Goal: Task Accomplishment & Management: Use online tool/utility

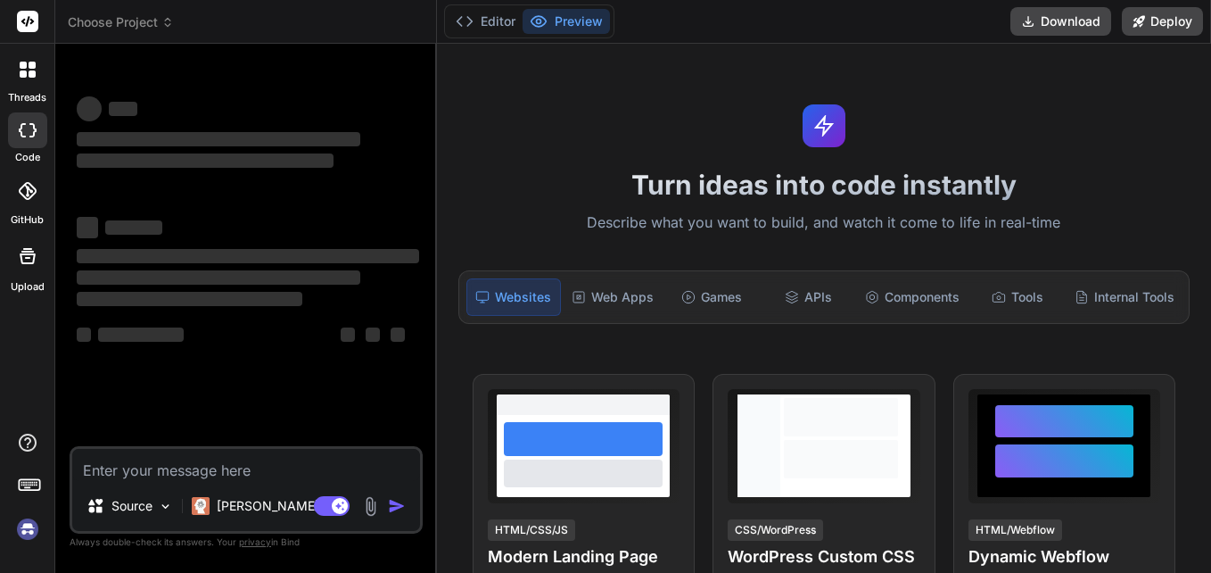
scroll to position [89, 0]
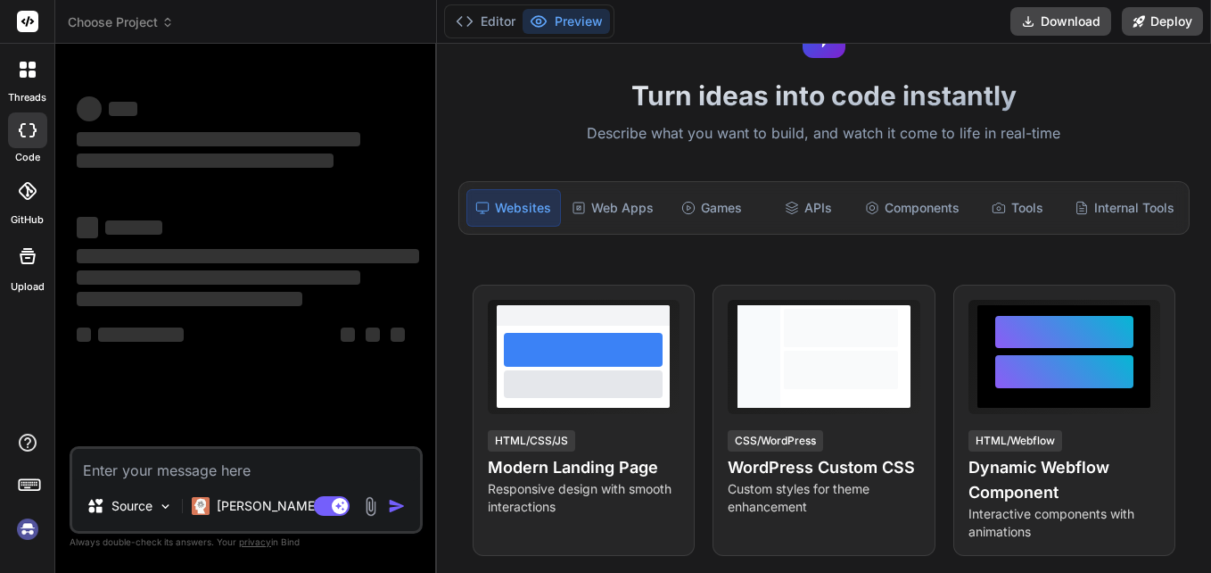
type textarea "x"
click at [225, 460] on textarea at bounding box center [246, 465] width 348 height 32
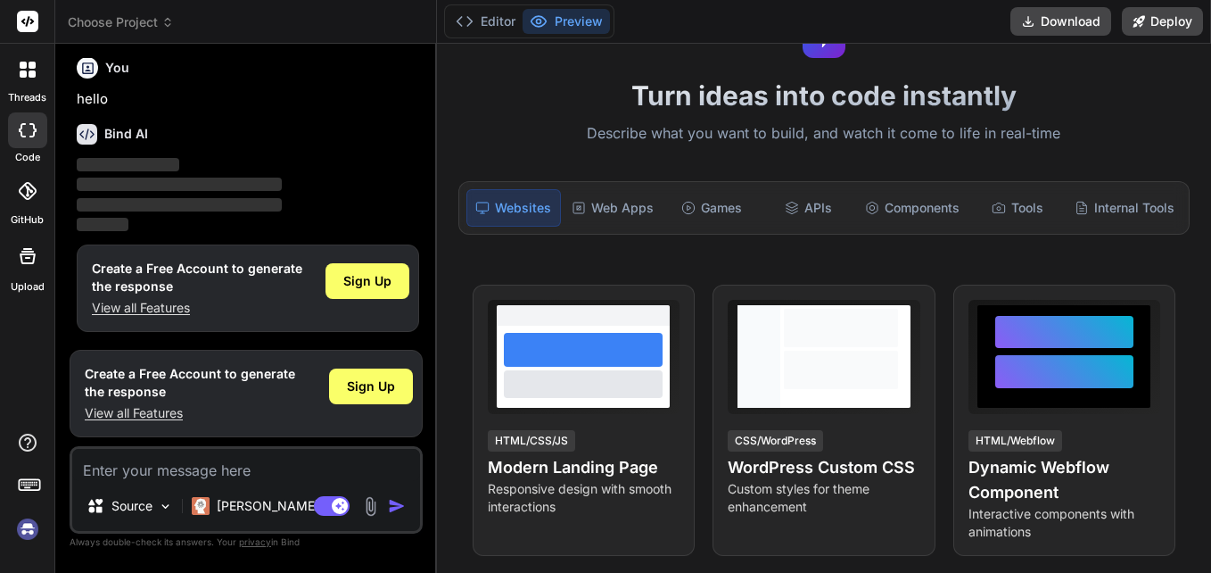
type textarea "select CSEL.accounts AS acc FULL OUTER JOIN CSEL.contacts AS coapp1 ON ([DOMAIN…"
type textarea "x"
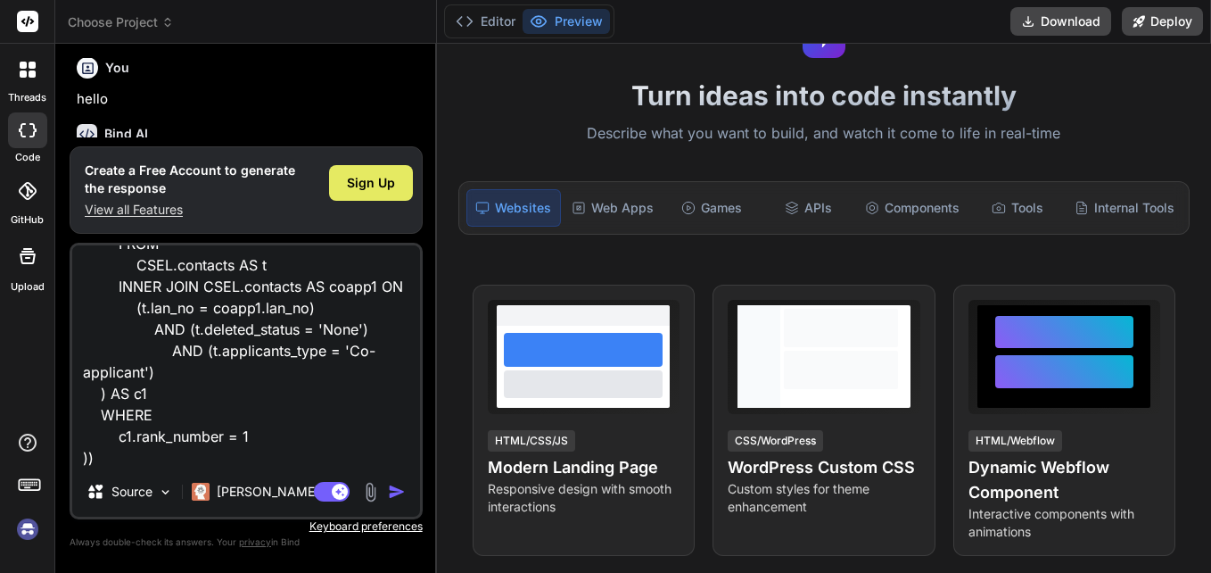
type textarea "select CSEL.accounts AS acc FULL OUTER JOIN CSEL.contacts AS coapp1 ON ([DOMAIN…"
click at [363, 184] on span "Sign Up" at bounding box center [371, 183] width 48 height 18
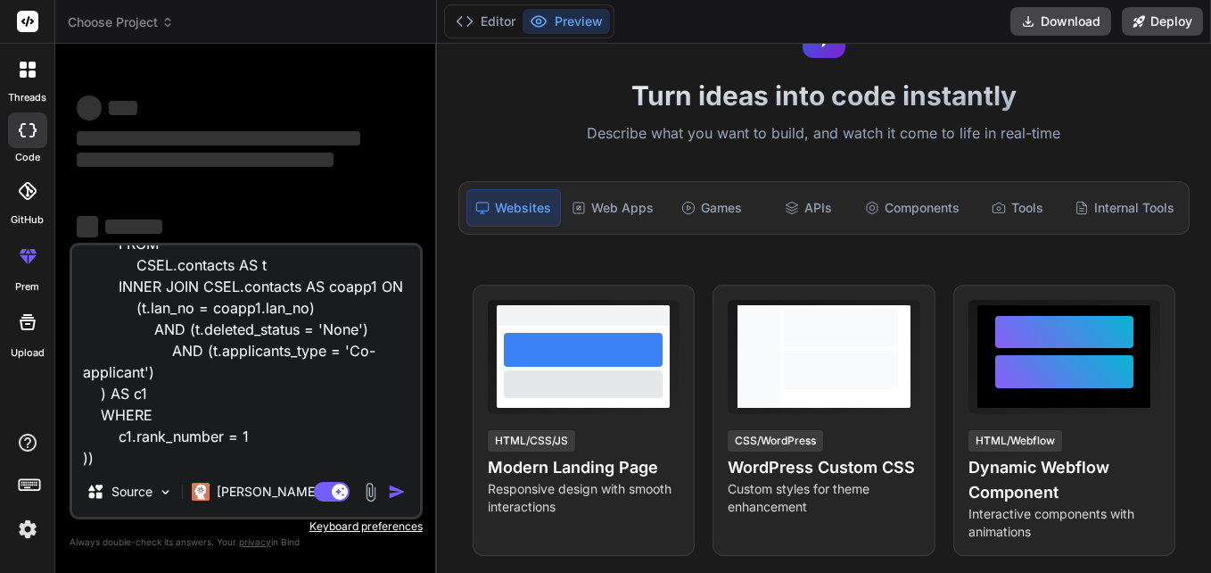
scroll to position [0, 0]
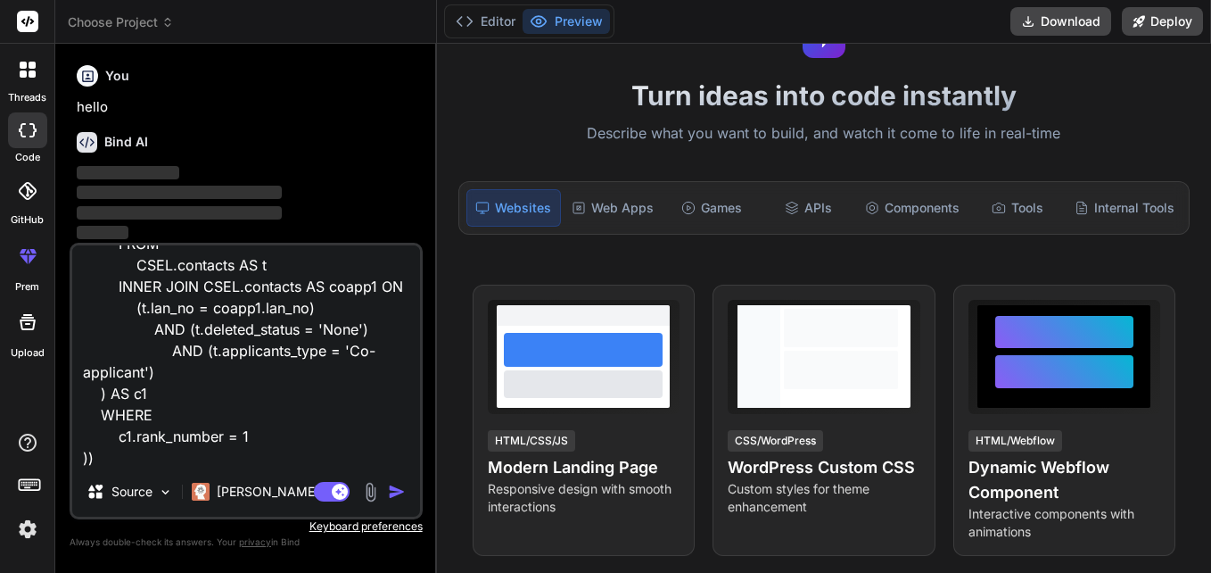
click at [396, 492] on img "button" at bounding box center [397, 492] width 18 height 18
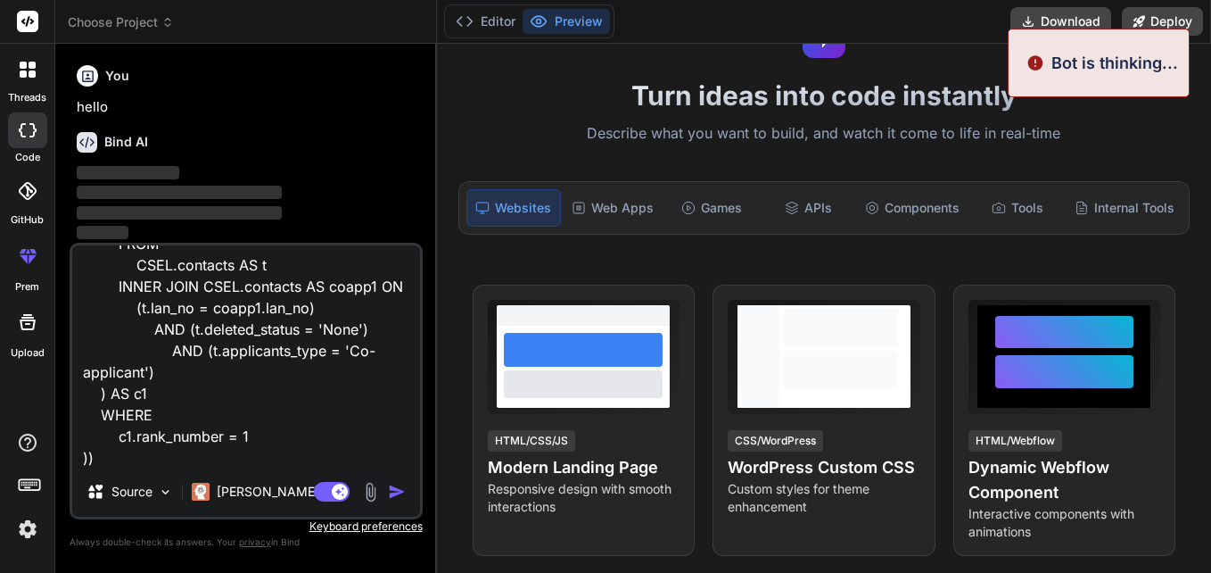
click at [396, 492] on img "button" at bounding box center [397, 492] width 18 height 18
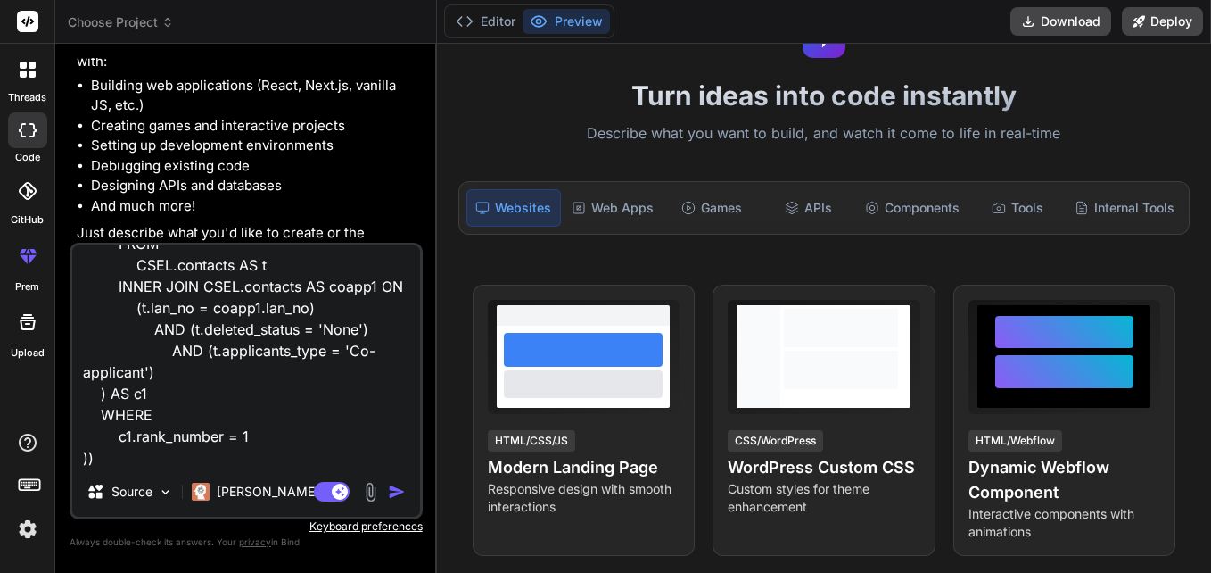
scroll to position [243, 0]
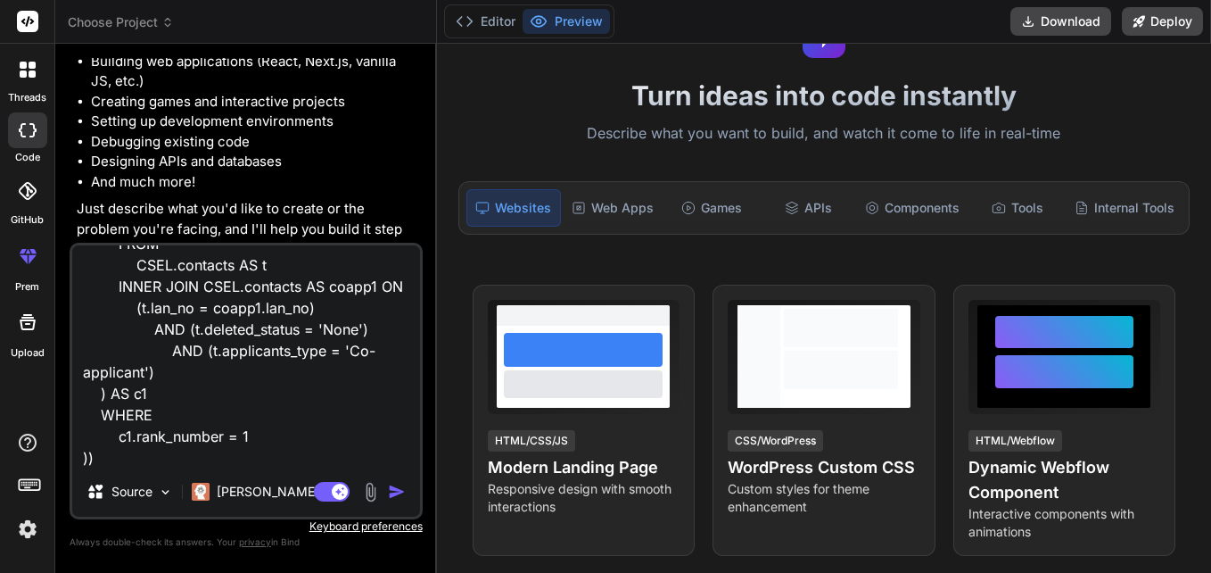
click at [393, 483] on img "button" at bounding box center [397, 492] width 18 height 18
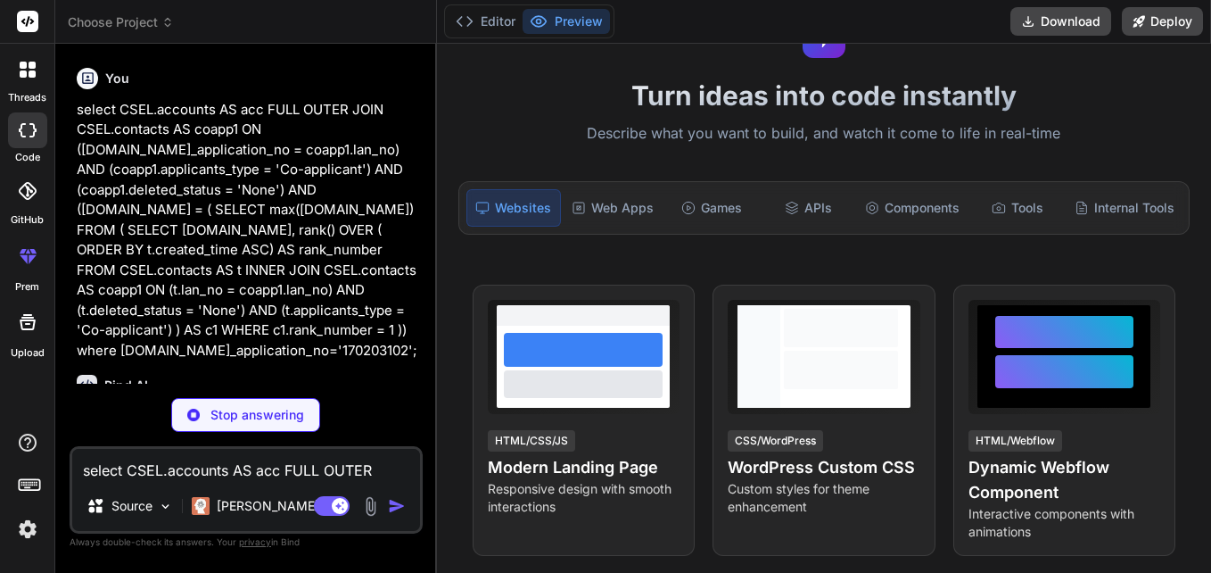
scroll to position [451, 0]
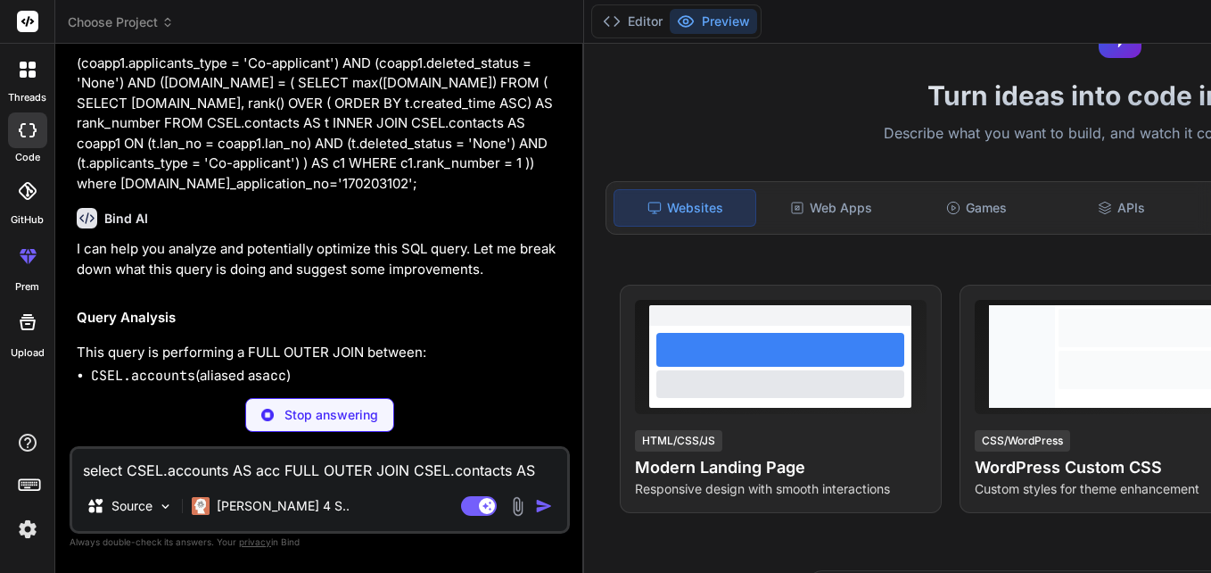
click at [247, 467] on textarea "select CSEL.accounts AS acc FULL OUTER JOIN CSEL.contacts AS coapp1 ON ([DOMAIN…" at bounding box center [319, 465] width 495 height 32
type textarea "x"
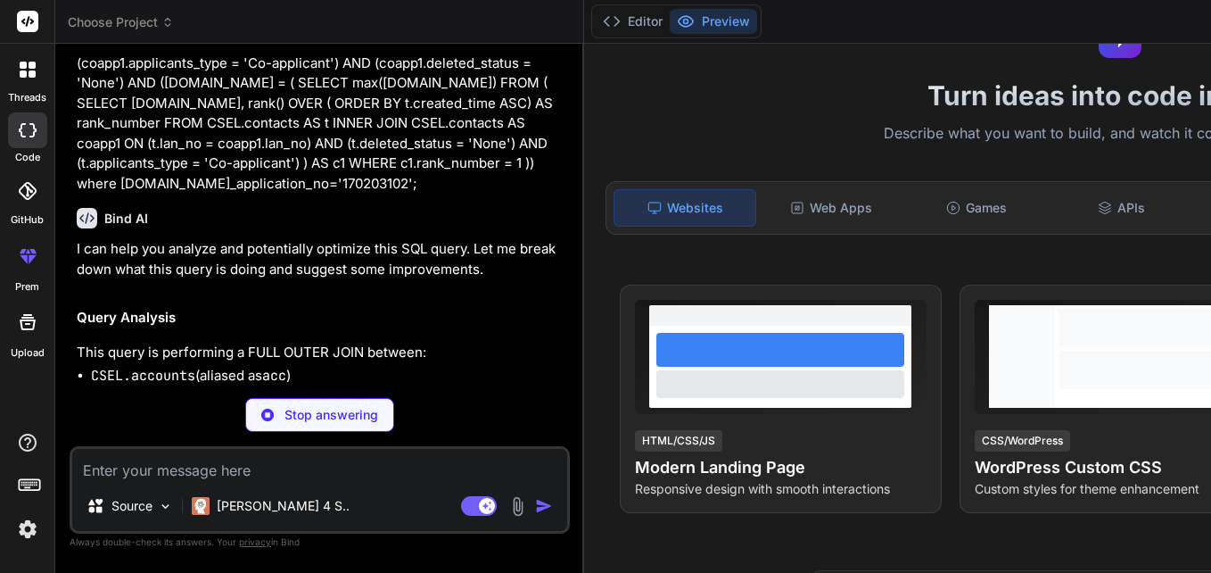
type textarea "a"
type textarea "x"
type textarea "ab"
type textarea "x"
type textarea "abi"
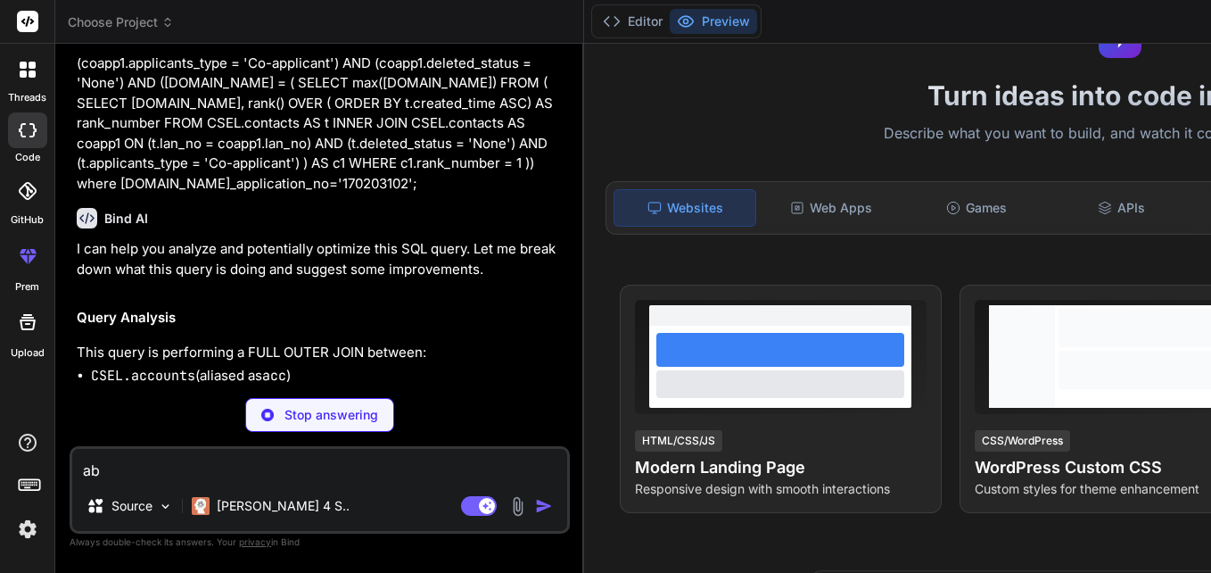
type textarea "x"
type textarea "abiv"
type textarea "x"
type textarea "abive"
type textarea "x"
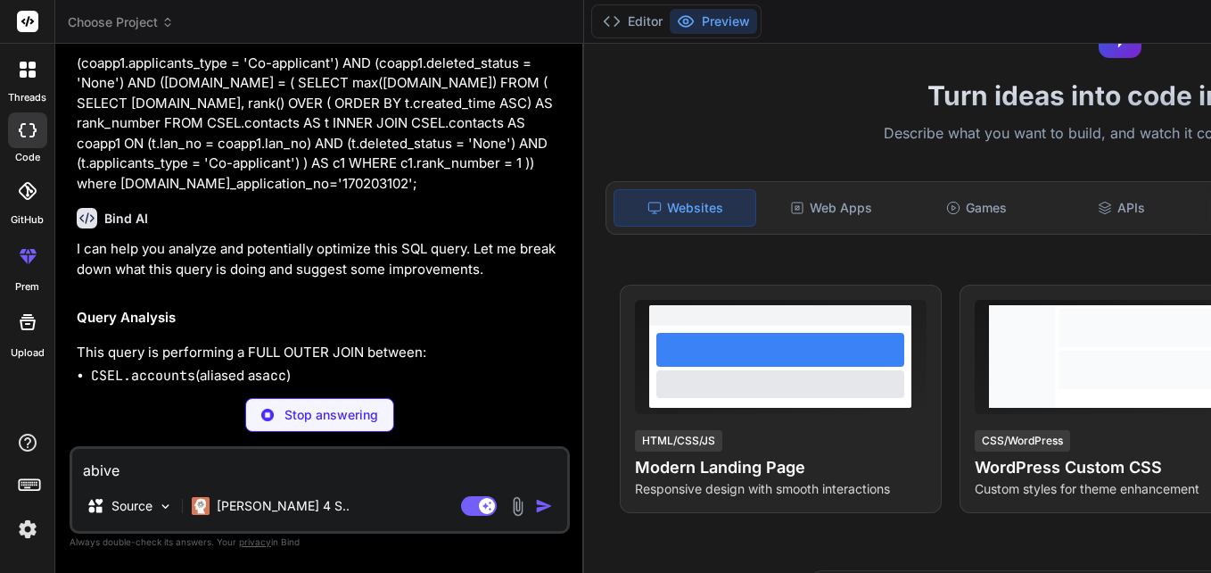
type textarea "abive"
type textarea "x"
type textarea "abive ="
type textarea "x"
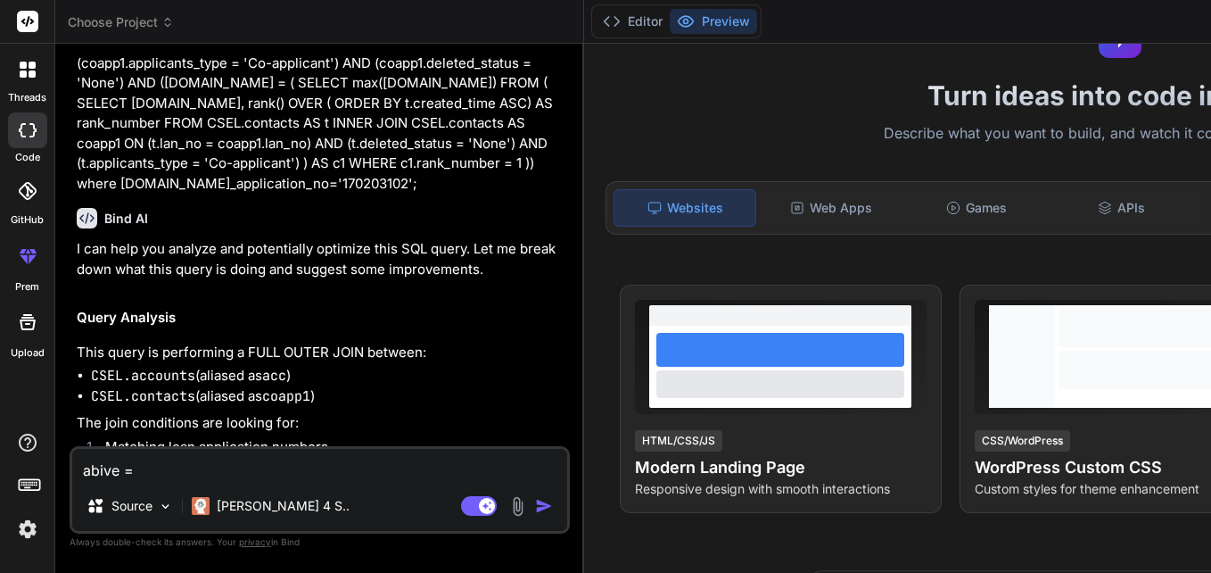
type textarea "abive =="
type textarea "x"
type textarea "abive ="
type textarea "x"
type textarea "abive"
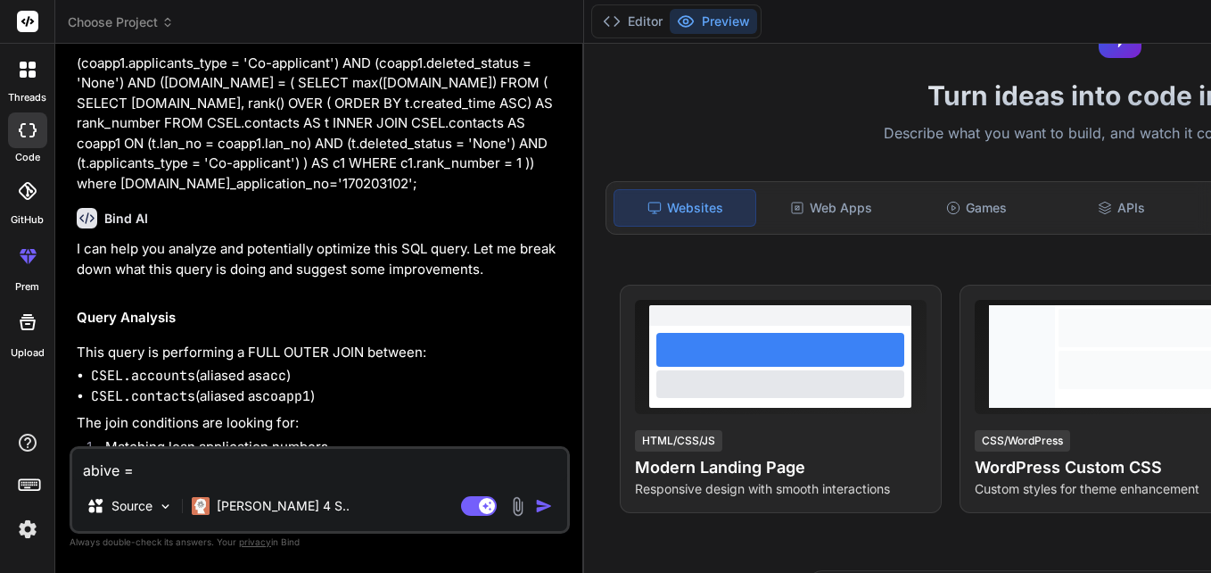
type textarea "x"
type textarea "abive"
type textarea "x"
type textarea "abiv"
type textarea "x"
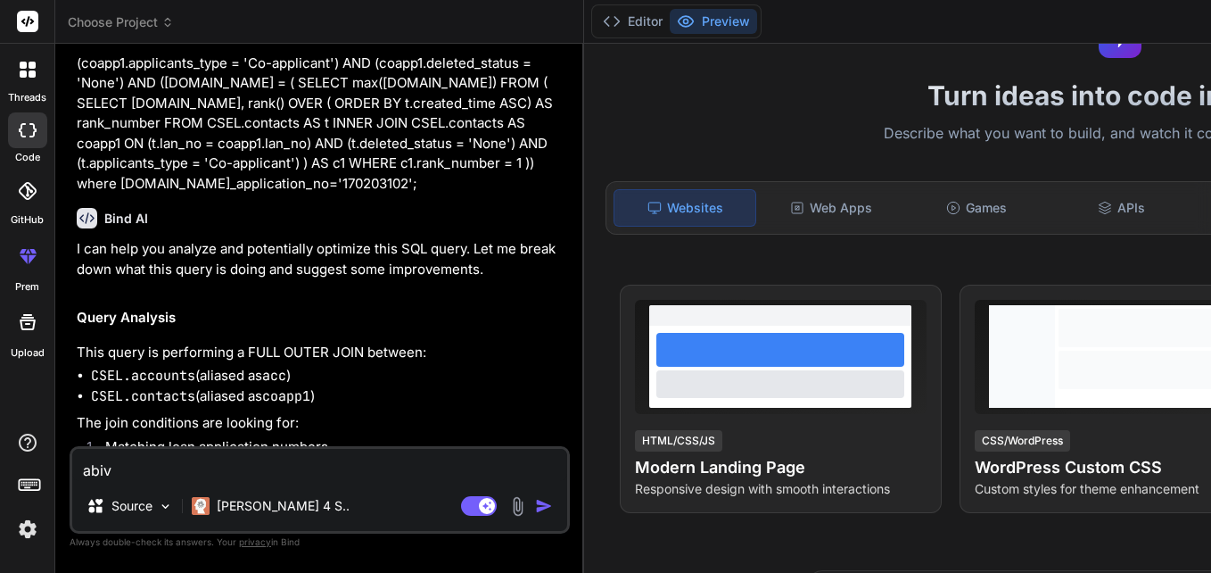
type textarea "abi"
type textarea "x"
type textarea "ab"
type textarea "x"
type textarea "a"
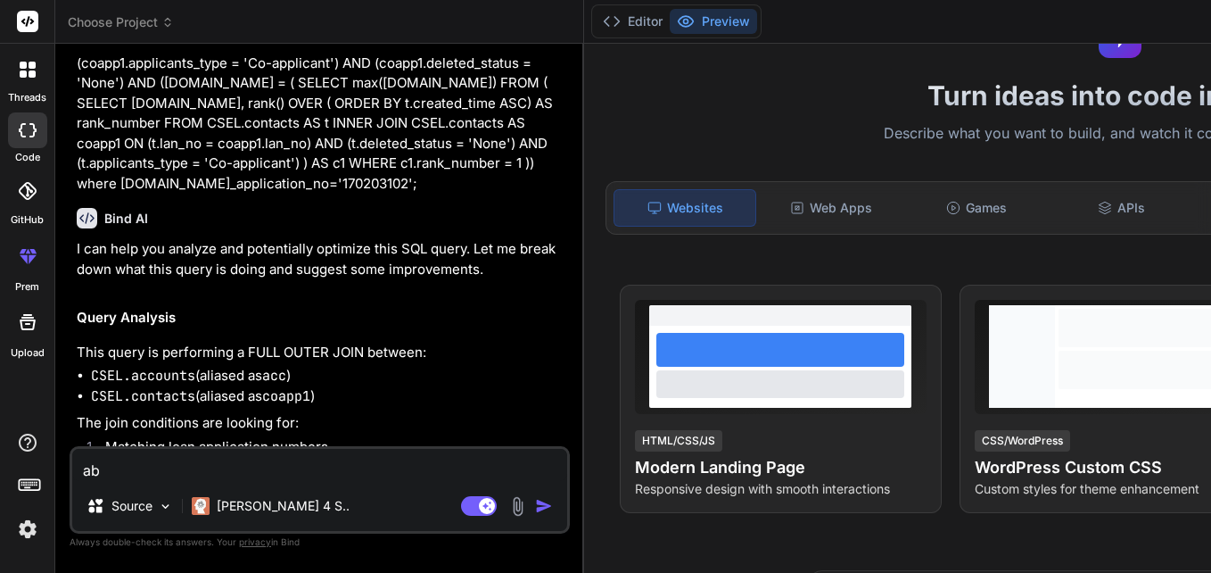
type textarea "x"
type textarea "a"
type textarea "x"
type textarea "ab"
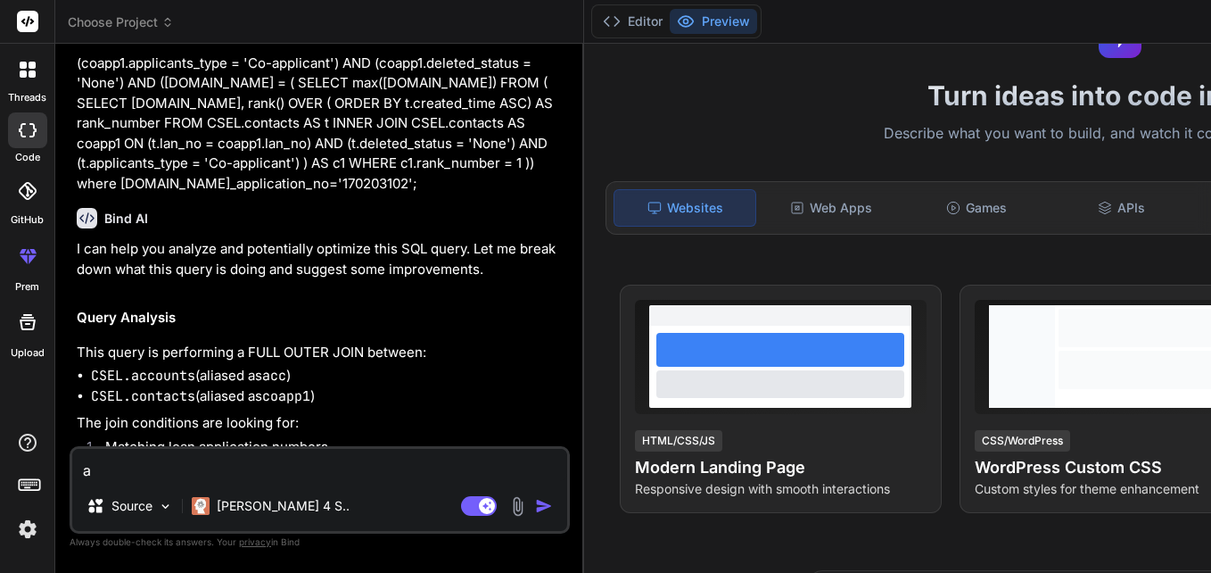
type textarea "x"
type textarea "abo"
type textarea "x"
type textarea "aboe"
type textarea "x"
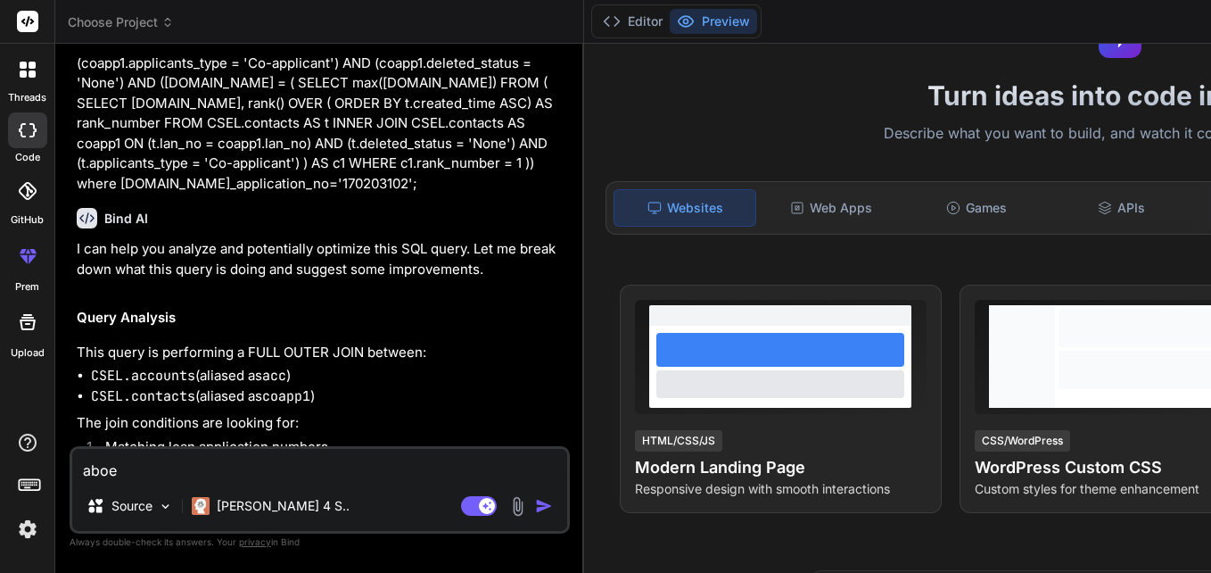
type textarea "aboe"
type textarea "x"
type textarea "aboe"
type textarea "x"
type textarea "abo"
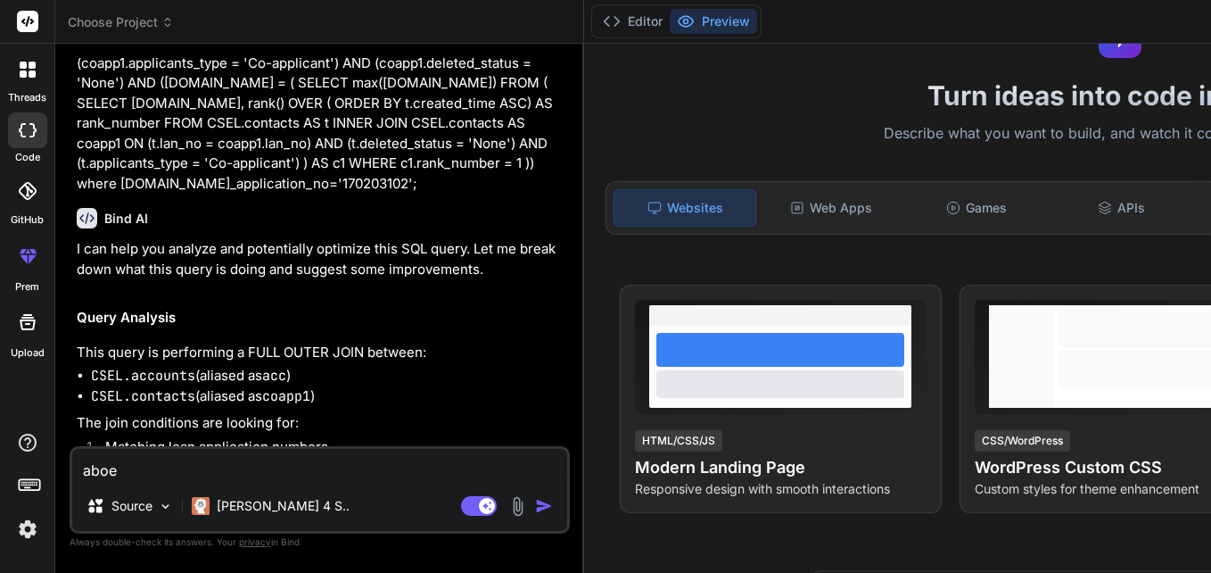
type textarea "x"
type textarea "abov"
type textarea "x"
type textarea "above"
type textarea "x"
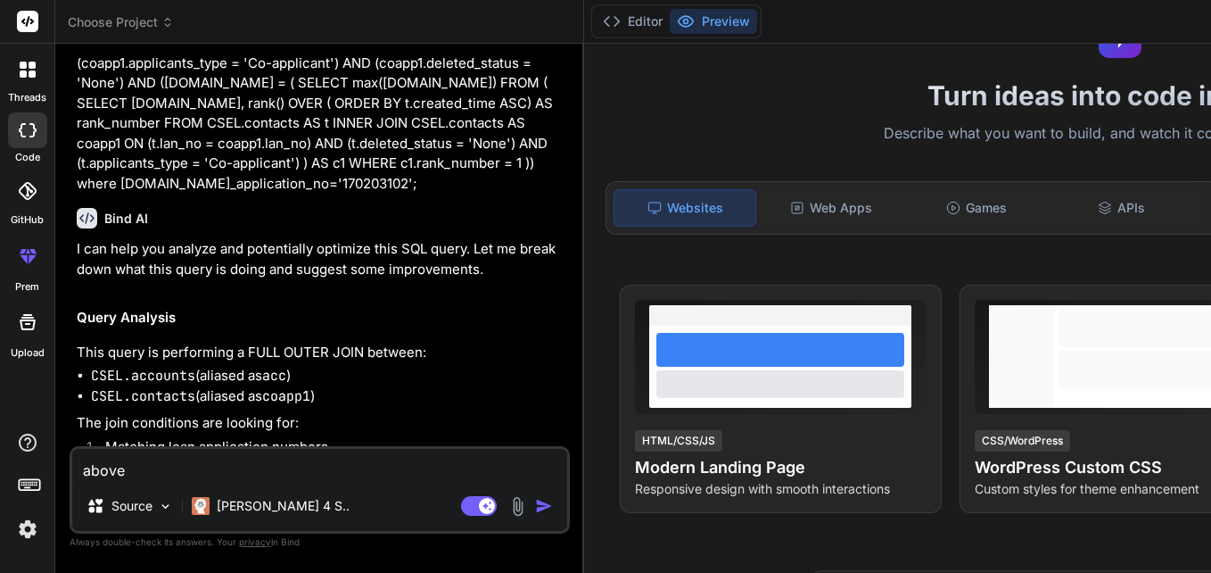
type textarea "above"
type textarea "x"
type textarea "above c"
type textarea "x"
type textarea "above cl"
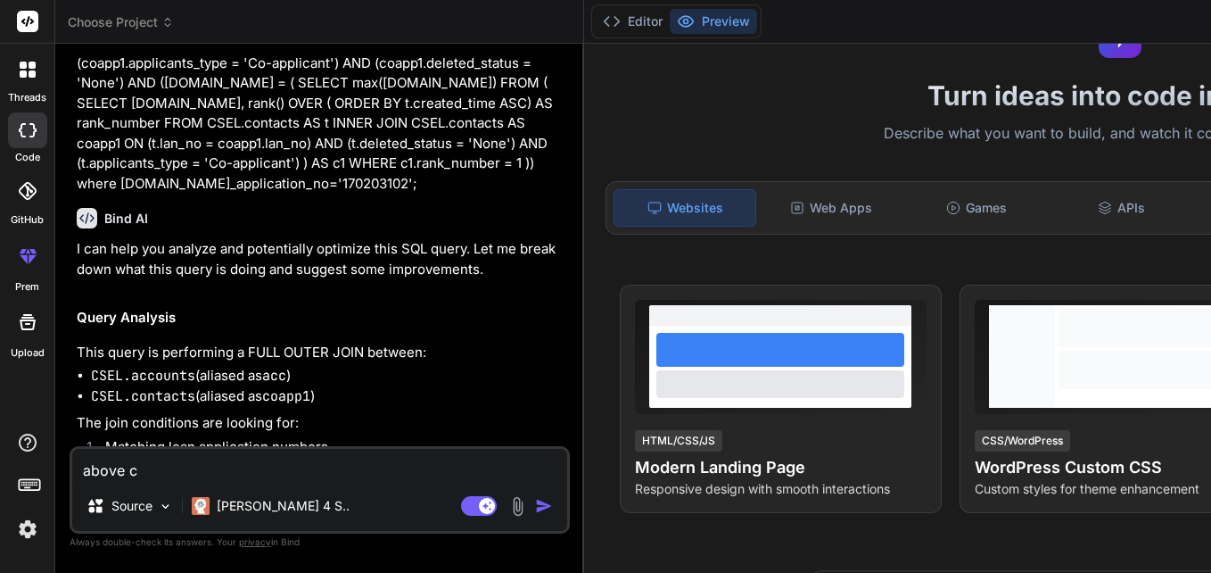
type textarea "x"
type textarea "above cli"
type textarea "x"
type textarea "above clis"
type textarea "x"
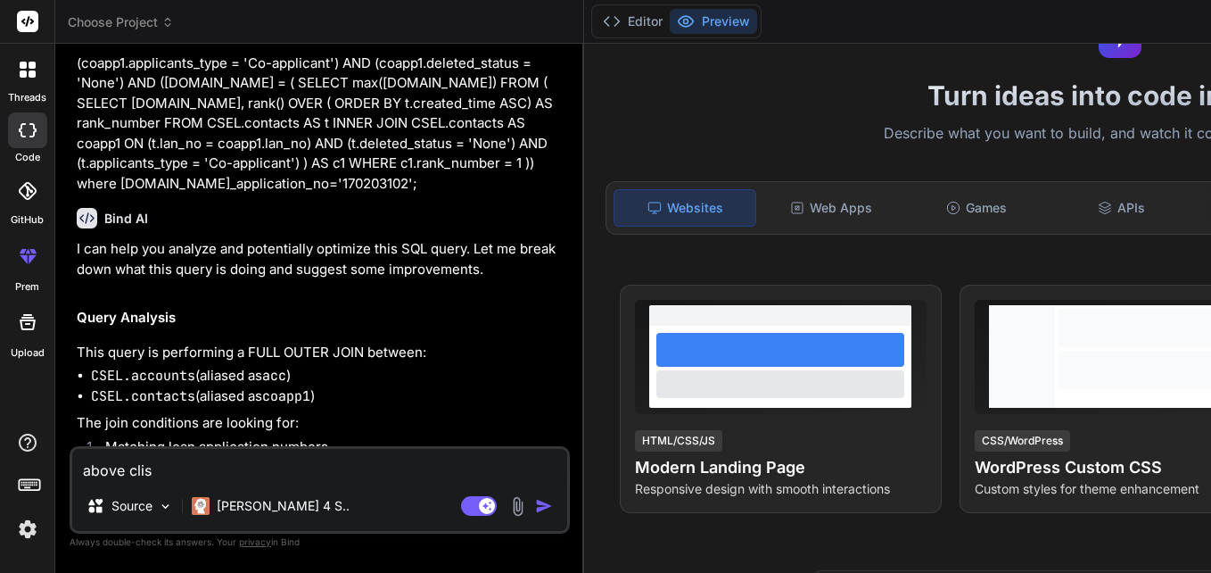
type textarea "above cli"
type textarea "x"
type textarea "above clic"
type textarea "x"
type textarea "above click"
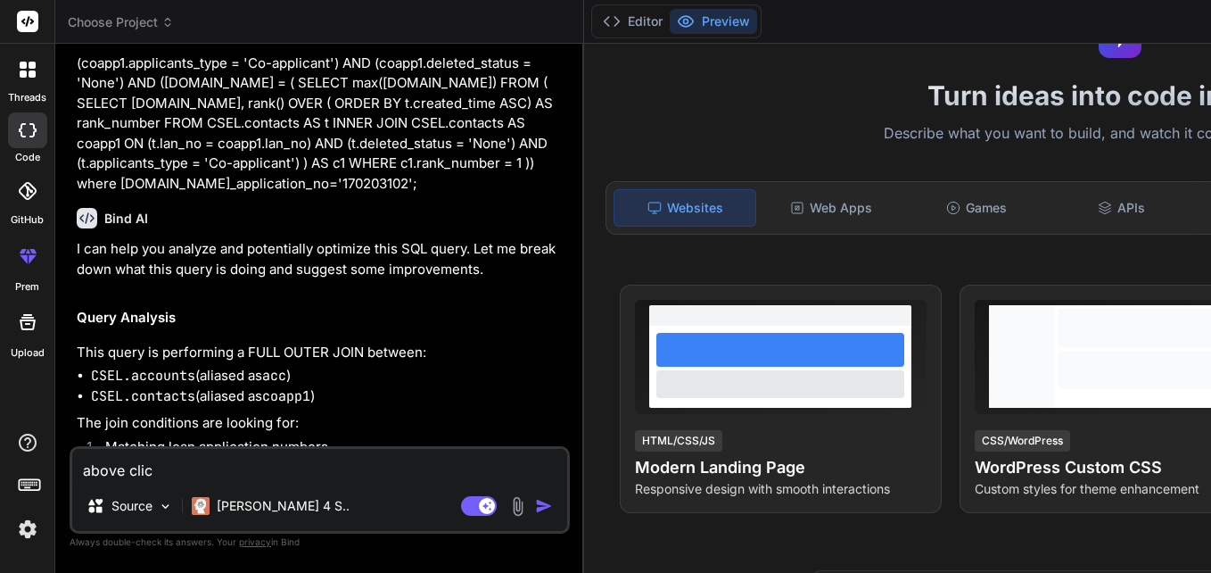
type textarea "x"
type textarea "above click"
type textarea "x"
type textarea "above click h"
type textarea "x"
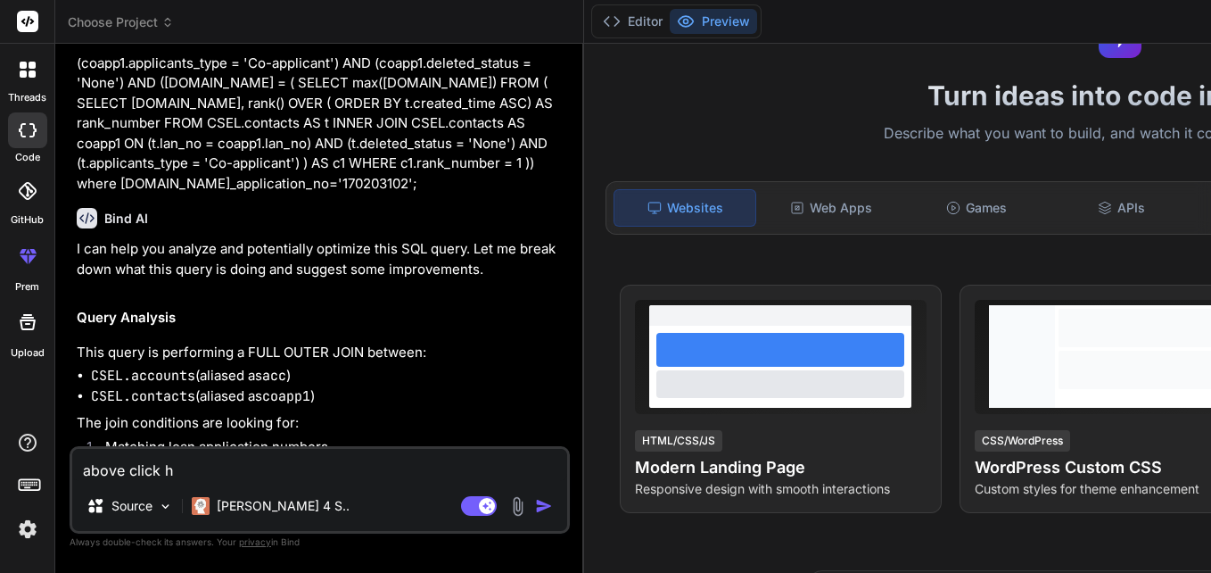
type textarea "above click ho"
type textarea "x"
type textarea "above click hou"
type textarea "x"
type textarea "above click hous"
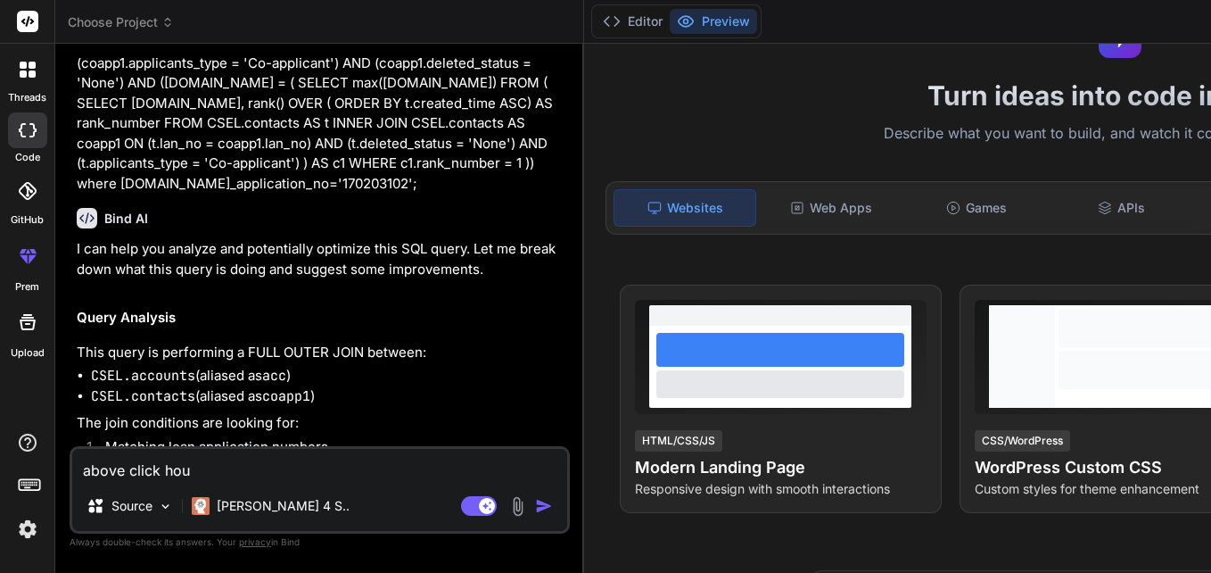
type textarea "x"
type textarea "above click house"
type textarea "x"
type textarea "above click house"
type textarea "x"
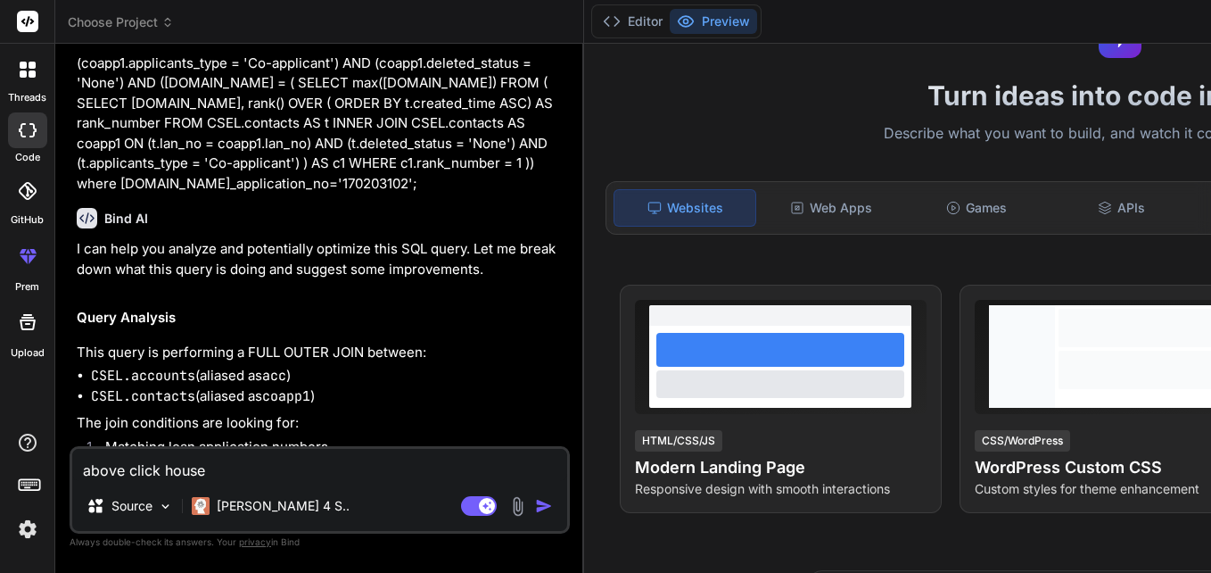
type textarea "above click house q"
type textarea "x"
type textarea "above click house qu"
type textarea "x"
type textarea "above click house que"
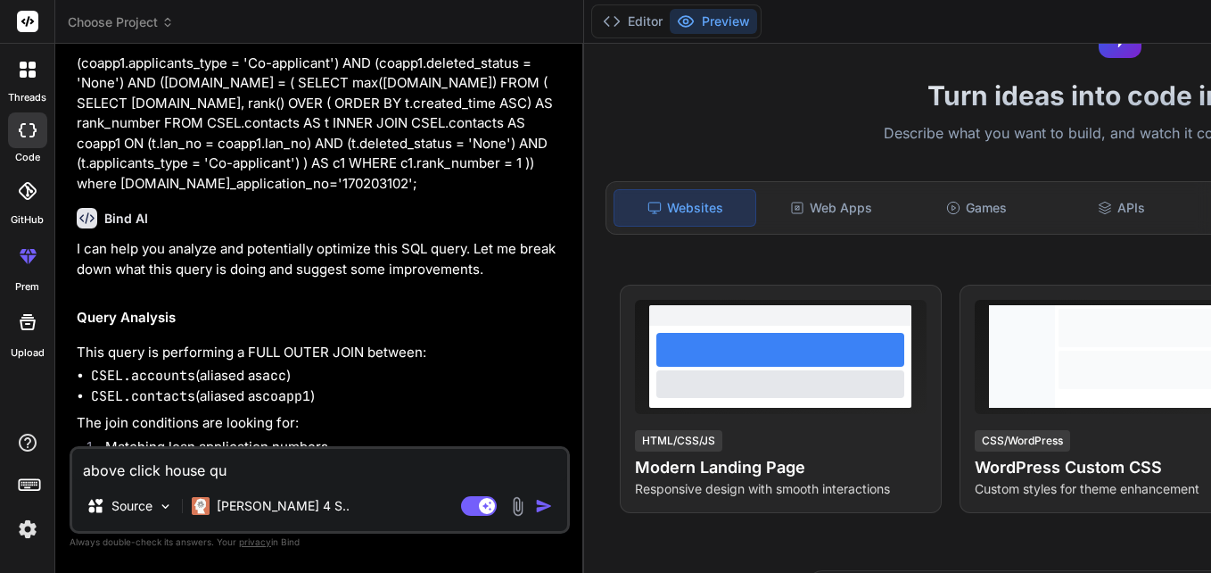
type textarea "x"
type textarea "above click house quer"
type textarea "x"
type textarea "above click house query"
type textarea "x"
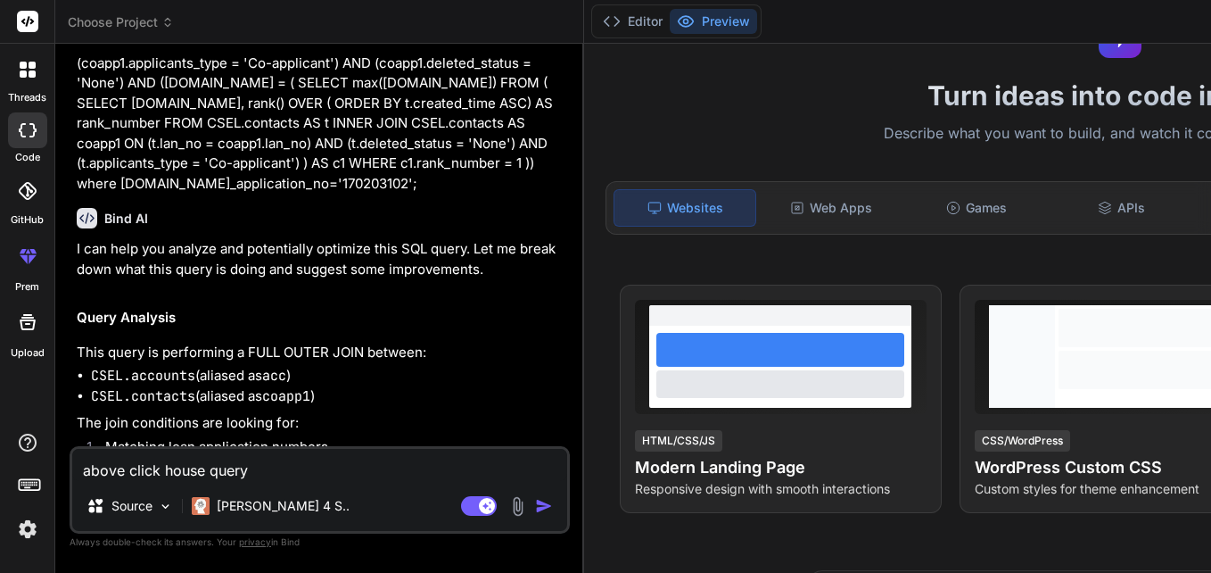
type textarea "above click house query"
type textarea "x"
type textarea "above click house query i"
type textarea "x"
type textarea "above click house query is"
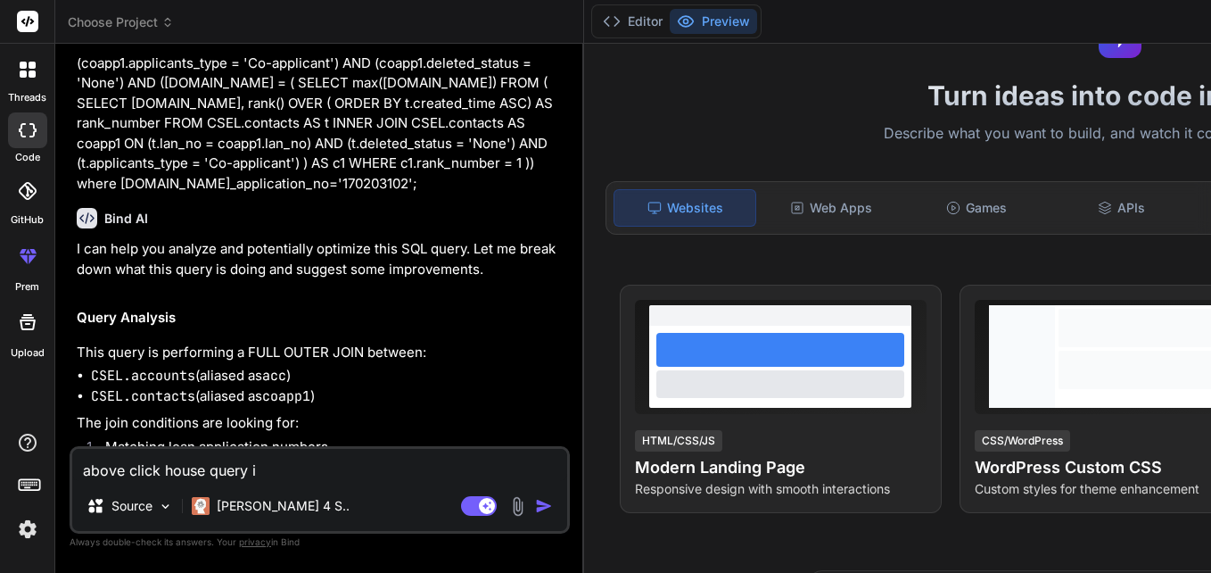
type textarea "x"
type textarea "above click house query is"
type textarea "x"
type textarea "above click house query is n"
type textarea "x"
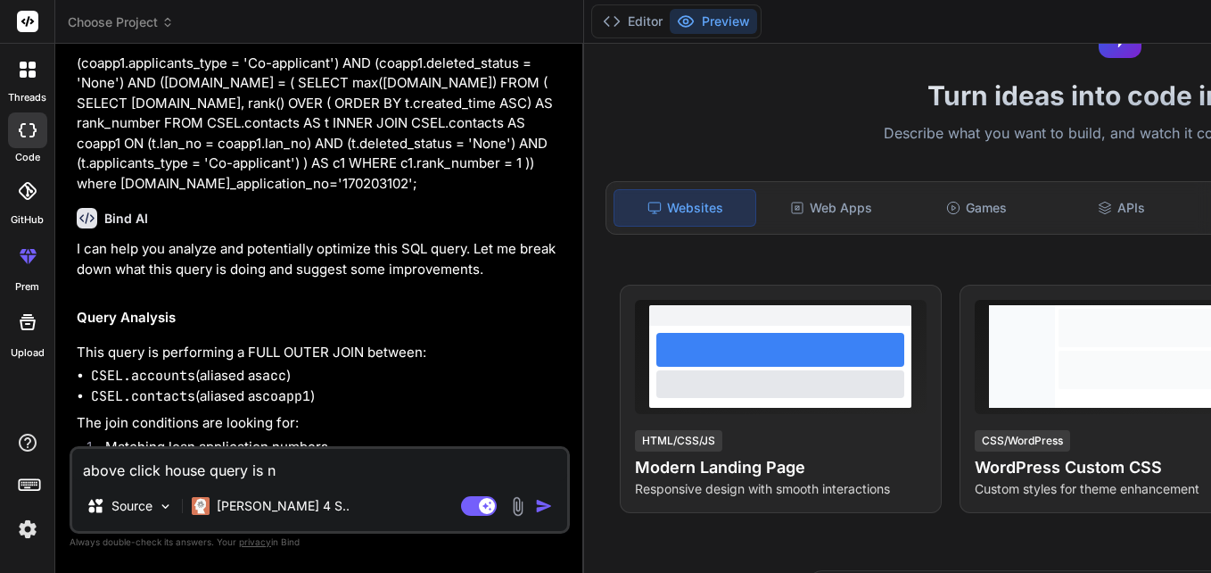
type textarea "above click house query is no"
type textarea "x"
type textarea "above click house query is not"
type textarea "x"
type textarea "above click house query is not"
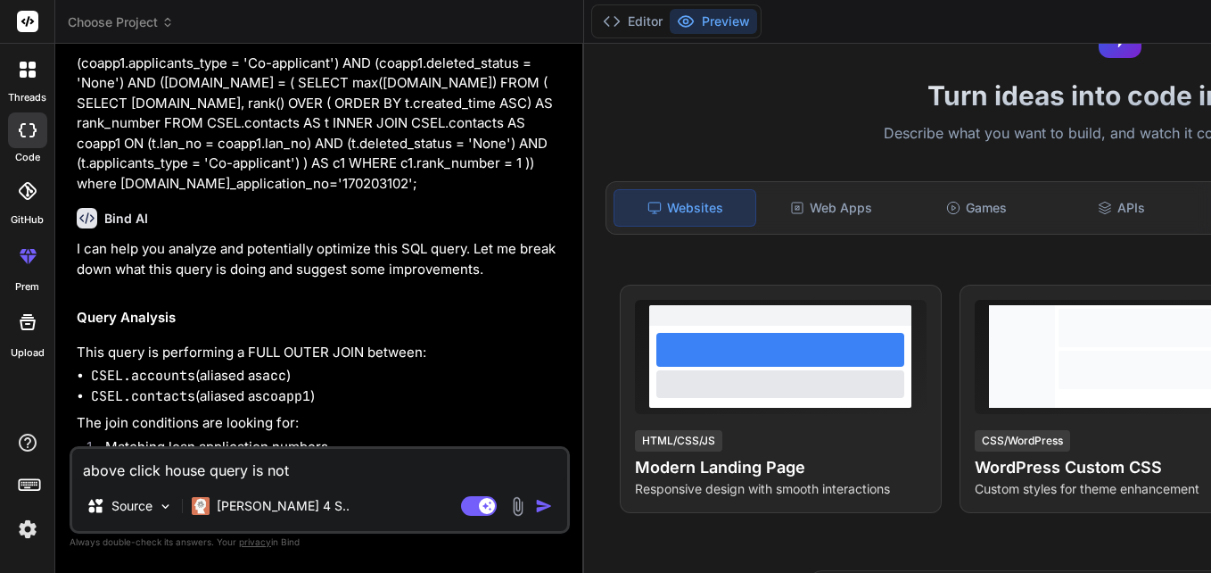
type textarea "x"
type textarea "above click house query is not a"
type textarea "x"
type textarea "above click house query is not"
type textarea "x"
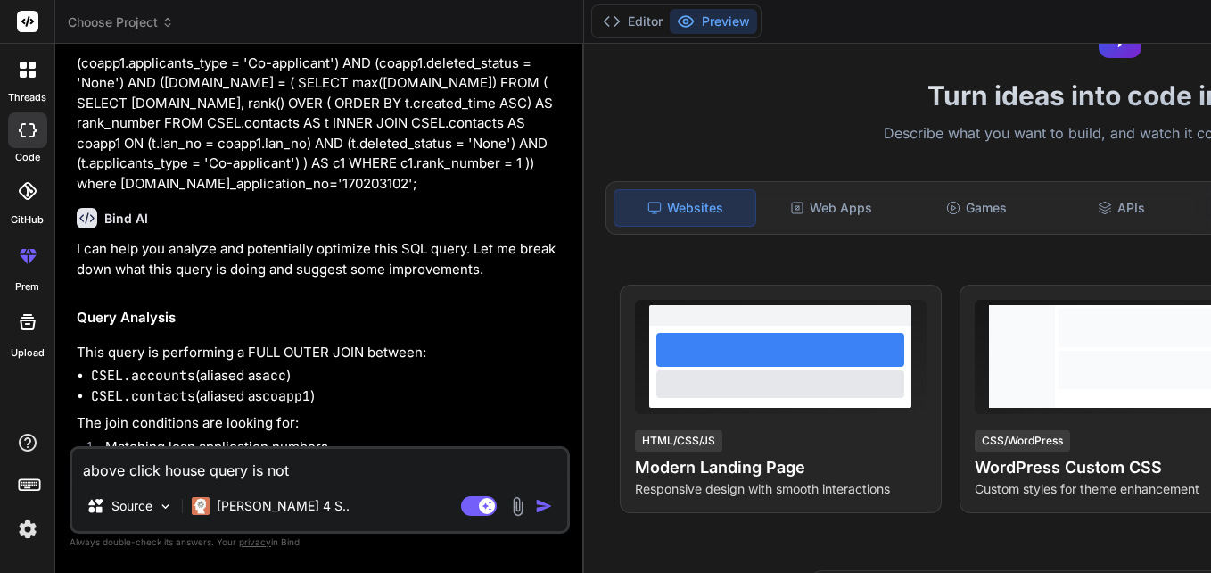
type textarea "above click house query is not w"
type textarea "x"
type textarea "above click house query is not wo"
type textarea "x"
type textarea "above click house query is not wor"
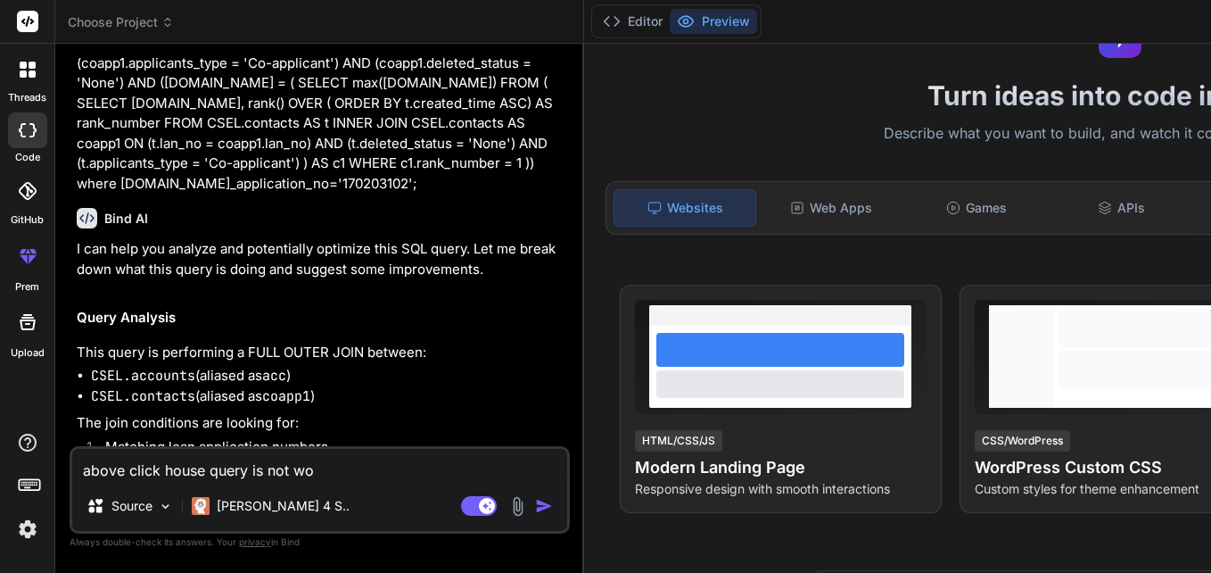
type textarea "x"
type textarea "above click house query is not work"
type textarea "x"
type textarea "above click house query is not worki"
type textarea "x"
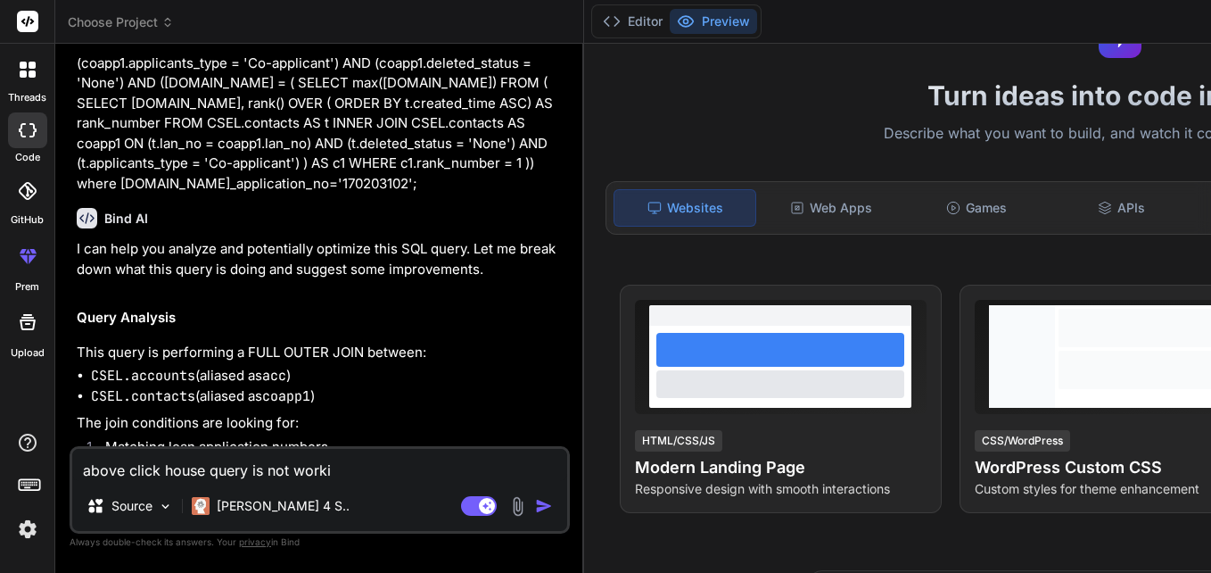
type textarea "above click house query is not workin"
type textarea "x"
type textarea "above click house query is not working"
type textarea "x"
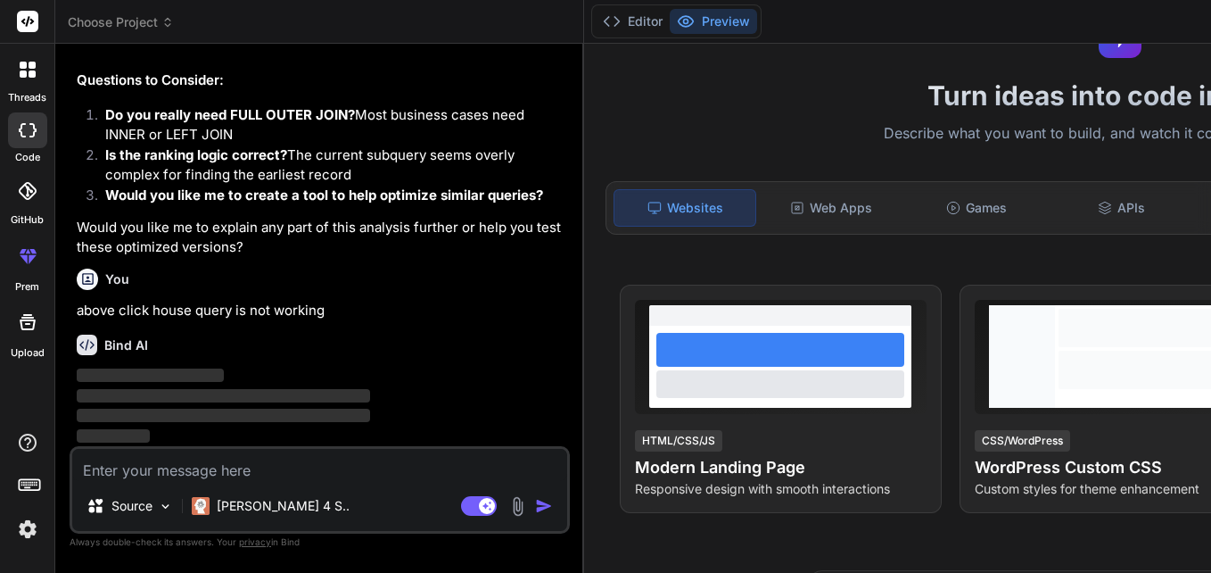
scroll to position [2364, 0]
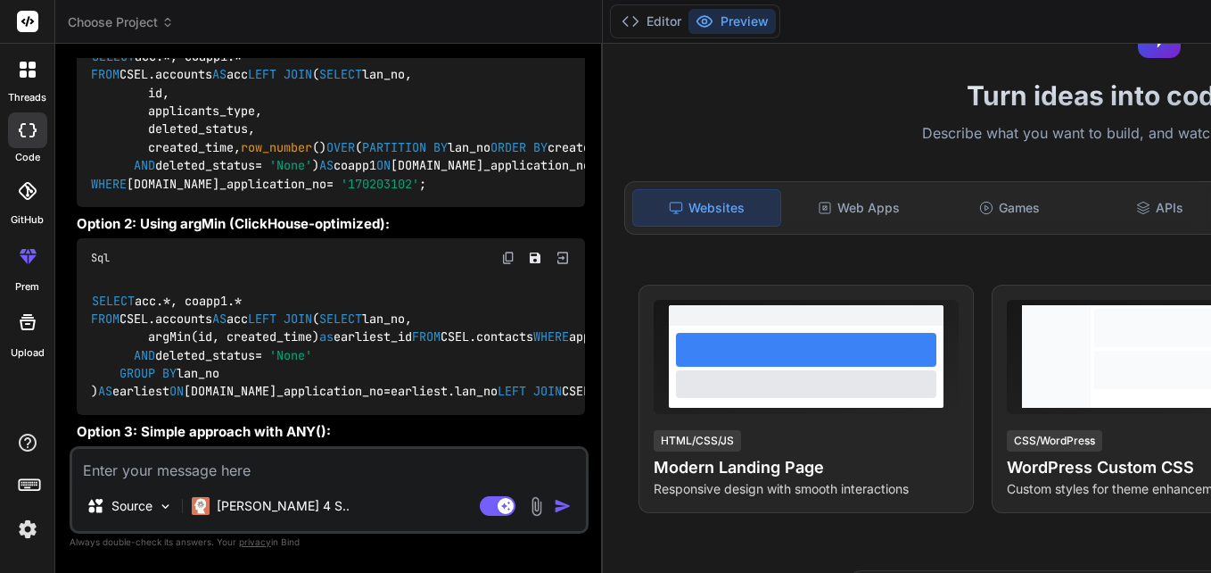
type textarea "x"
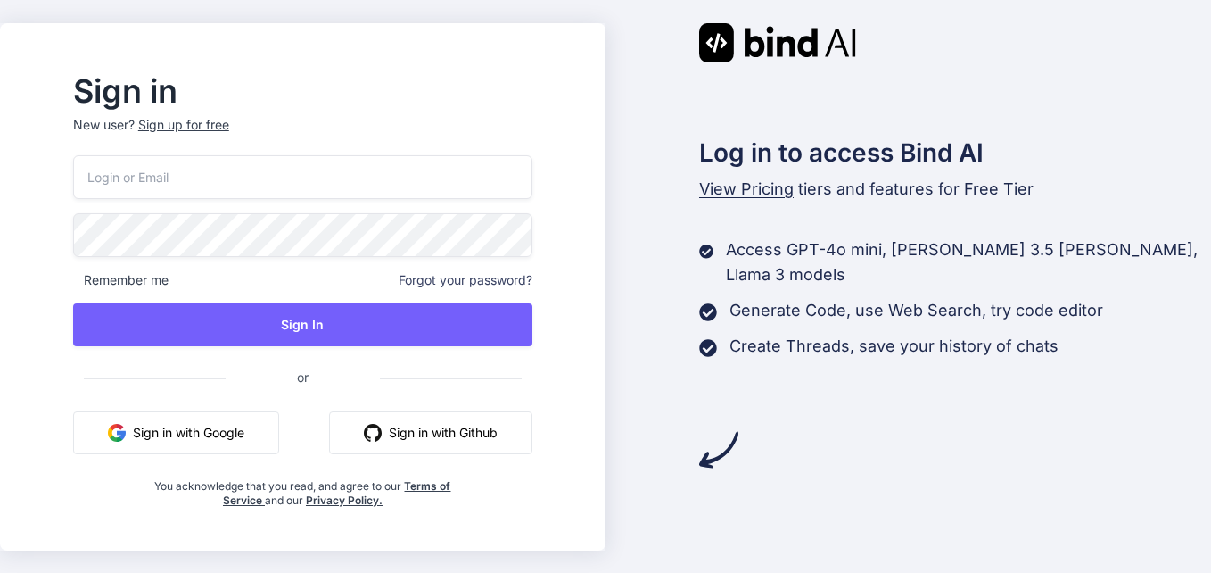
click at [363, 180] on input "email" at bounding box center [302, 177] width 459 height 44
click at [180, 180] on input "email" at bounding box center [302, 177] width 459 height 44
type input "[EMAIL_ADDRESS][DOMAIN_NAME]"
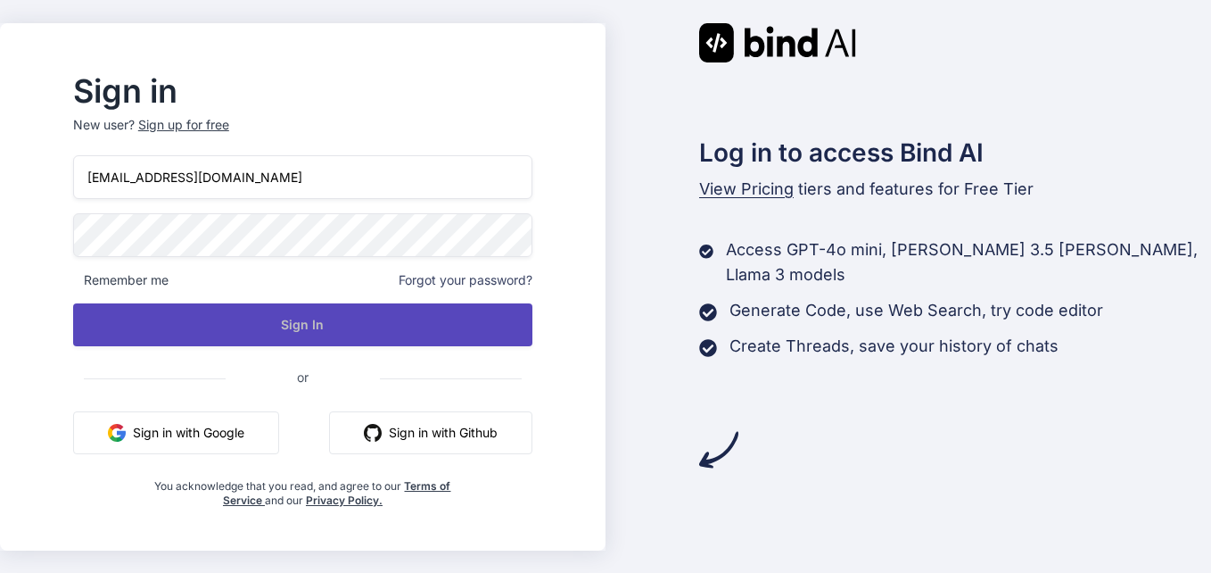
click at [299, 331] on button "Sign In" at bounding box center [302, 324] width 459 height 43
